Goal: Navigation & Orientation: Go to known website

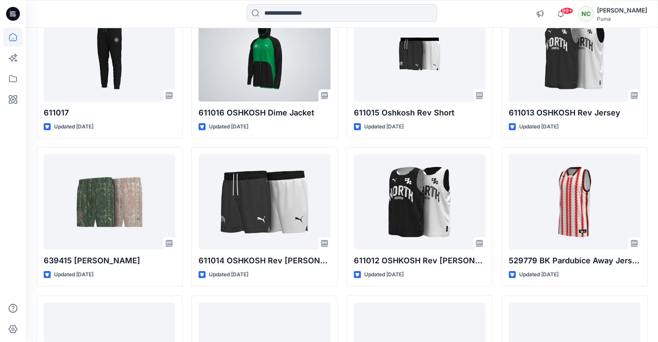
scroll to position [123, 0]
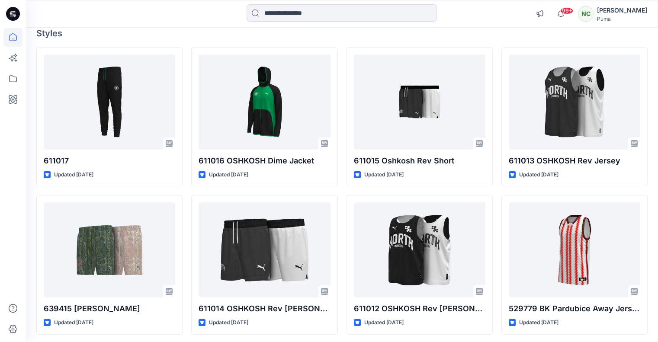
scroll to position [75, 0]
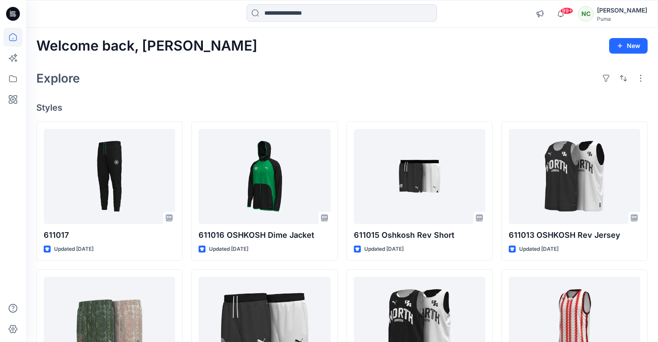
scroll to position [123, 0]
